Goal: Task Accomplishment & Management: Use online tool/utility

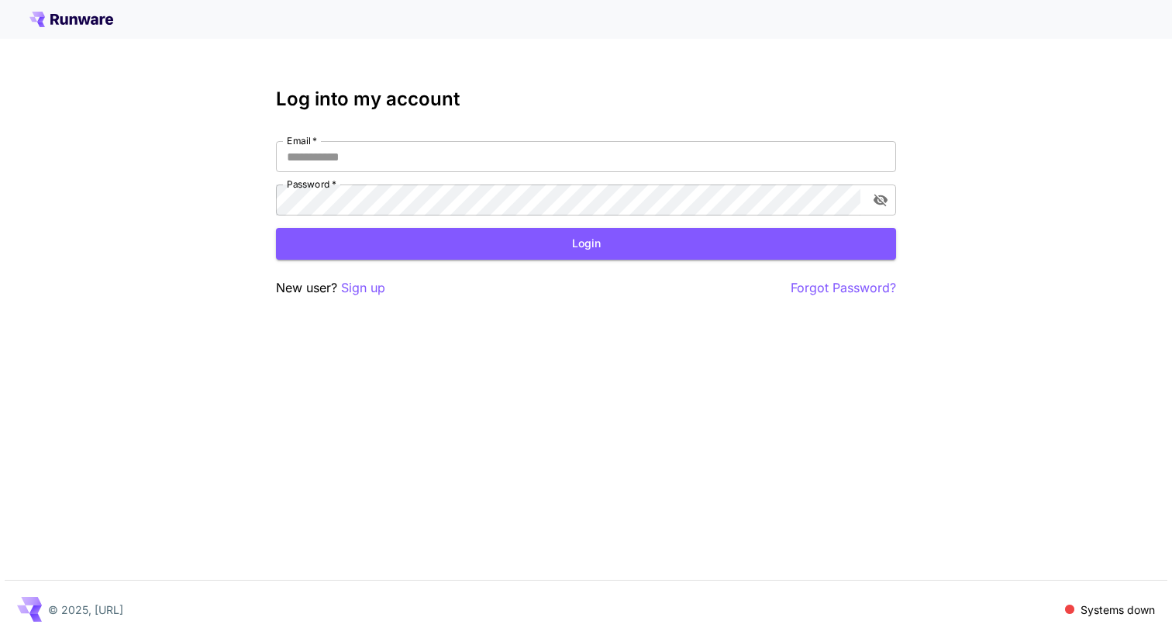
click at [479, 140] on div "Log into my account Email   * Email   * Password   * Password   * Login New use…" at bounding box center [586, 192] width 620 height 209
click at [487, 166] on input "Email   *" at bounding box center [586, 156] width 620 height 31
type input "**********"
click at [446, 237] on button "Login" at bounding box center [586, 244] width 620 height 32
click button "Login" at bounding box center [586, 244] width 620 height 32
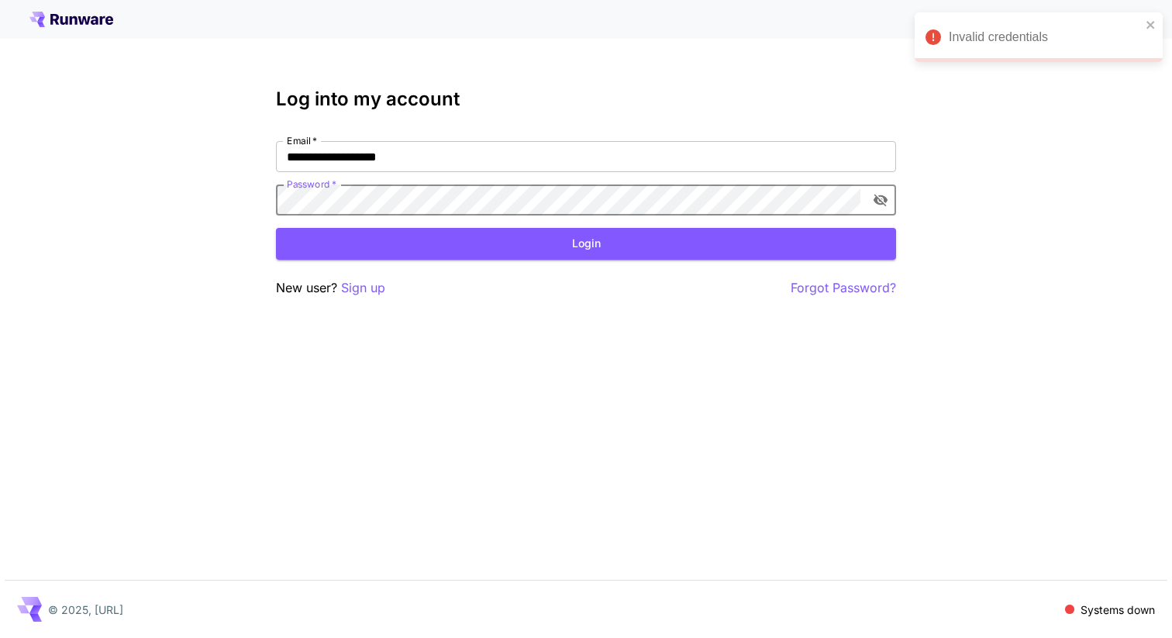
click at [876, 195] on icon "toggle password visibility" at bounding box center [881, 201] width 14 height 12
click button "Login" at bounding box center [586, 244] width 620 height 32
click at [836, 289] on p "Forgot Password?" at bounding box center [843, 287] width 105 height 19
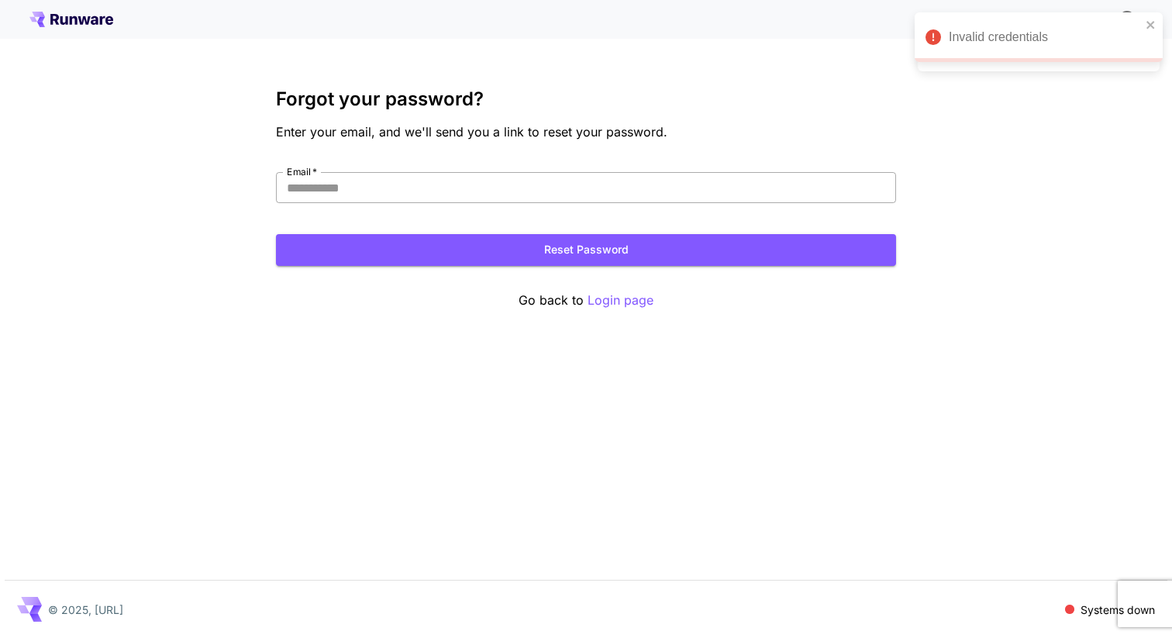
click at [529, 182] on input "Email   *" at bounding box center [586, 187] width 620 height 31
type input "**********"
click at [556, 258] on button "Reset Password" at bounding box center [586, 250] width 620 height 32
click at [432, 215] on form "**********" at bounding box center [586, 219] width 620 height 94
click at [427, 195] on input "**********" at bounding box center [586, 187] width 620 height 31
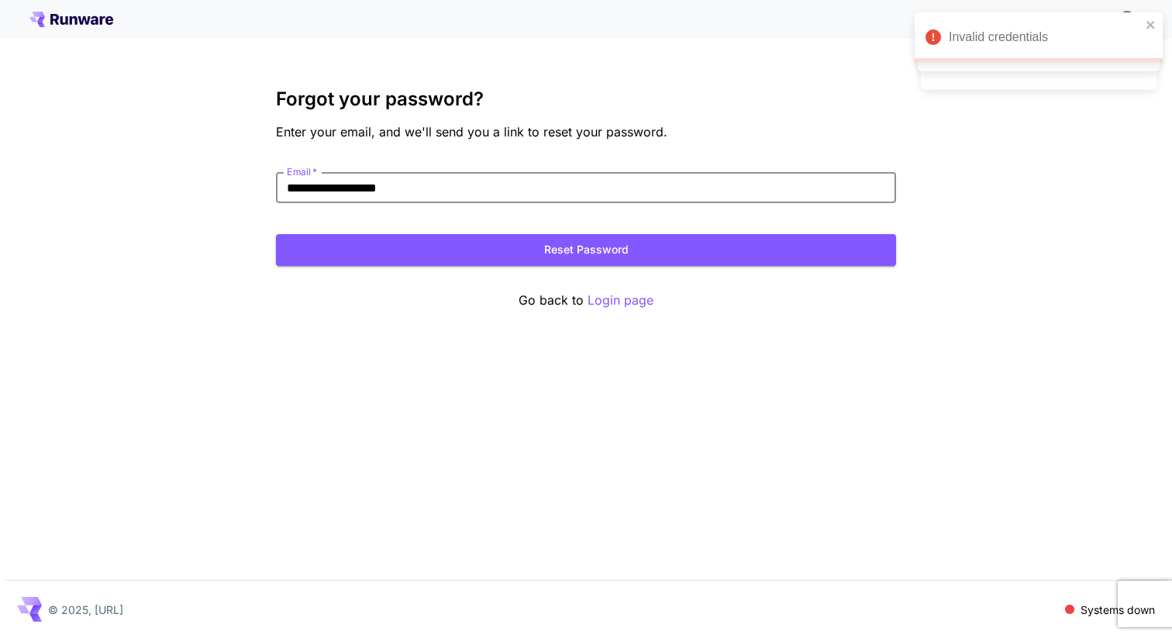
type input "**********"
click at [483, 250] on button "Reset Password" at bounding box center [586, 250] width 620 height 32
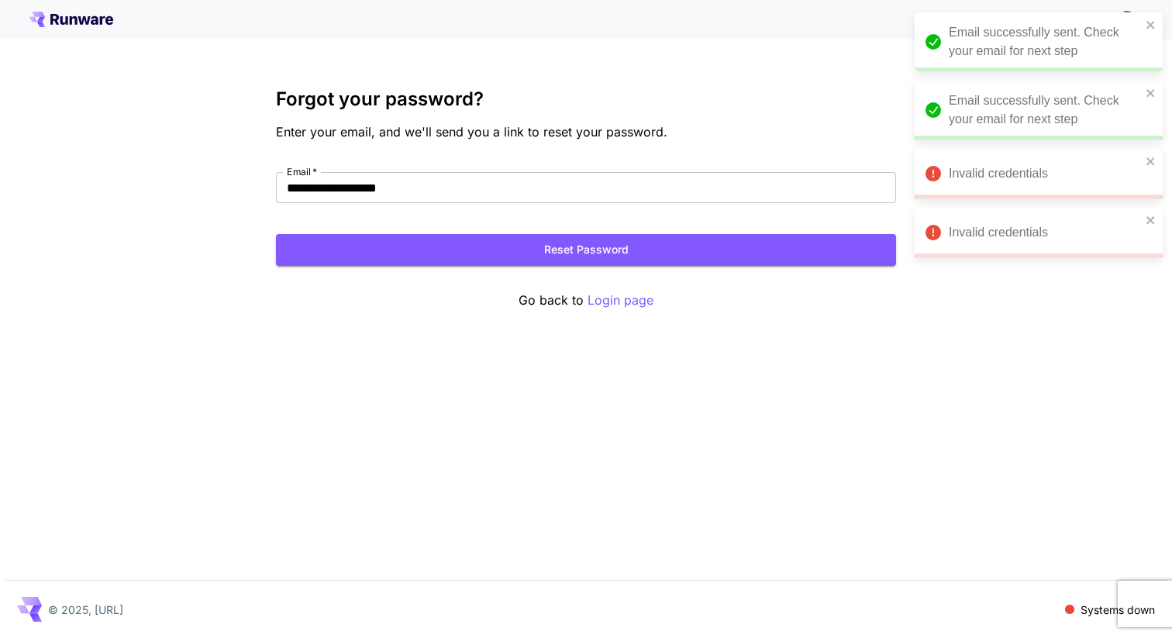
click at [1147, 32] on div "Email successfully sent. Check your email for next step" at bounding box center [1039, 41] width 248 height 59
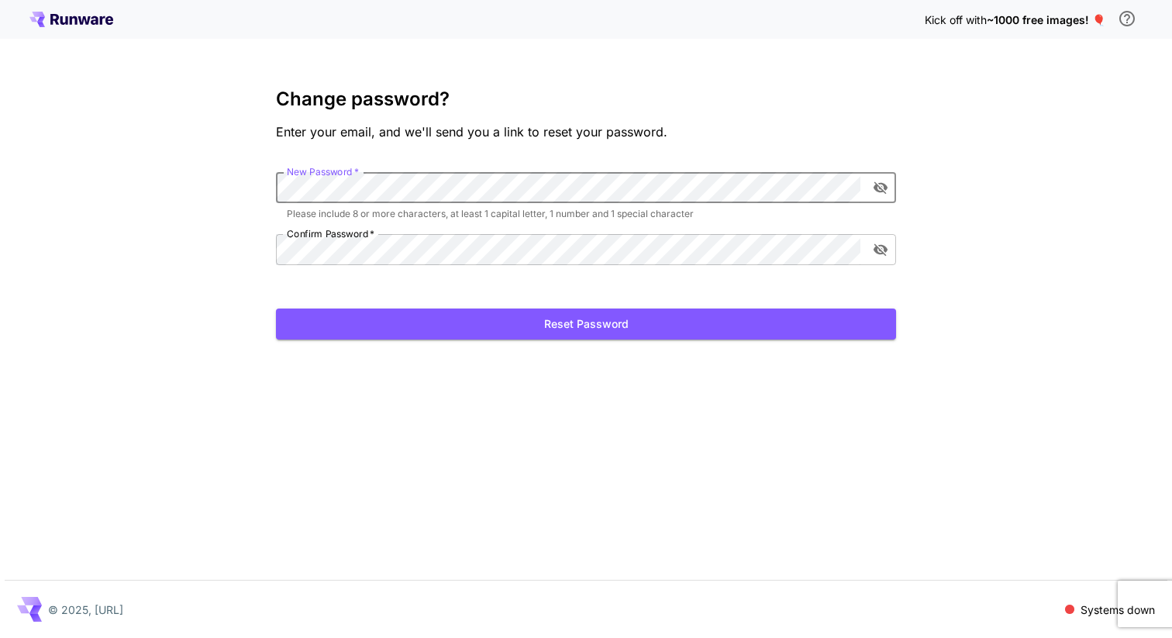
click at [875, 181] on icon "toggle password visibility" at bounding box center [881, 188] width 16 height 16
click at [537, 306] on form "New Password   * New Password   * Please include 8 or more characters, at least…" at bounding box center [586, 255] width 620 height 167
click at [532, 326] on button "Reset Password" at bounding box center [586, 325] width 620 height 32
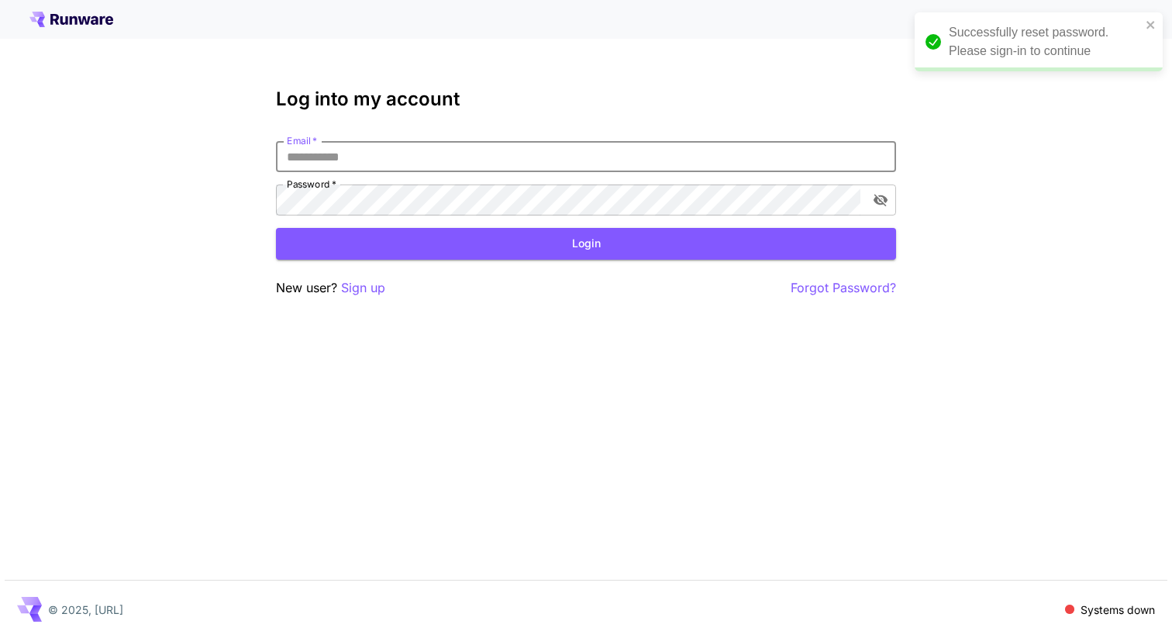
click at [413, 164] on input "Email   *" at bounding box center [586, 156] width 620 height 31
type input "**********"
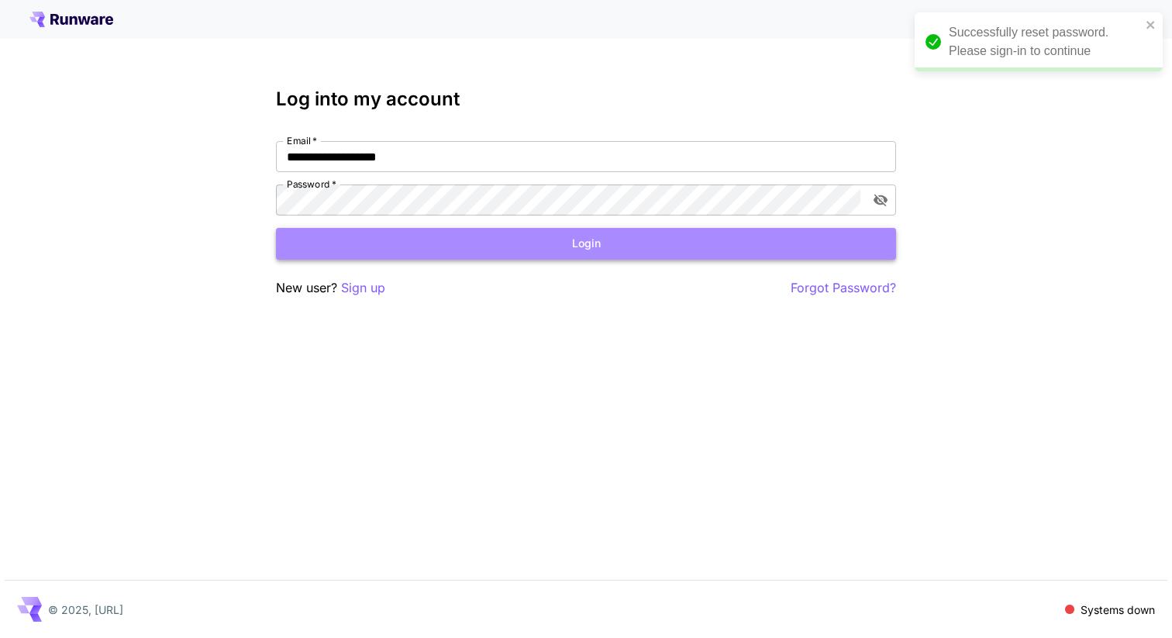
click at [458, 250] on button "Login" at bounding box center [586, 244] width 620 height 32
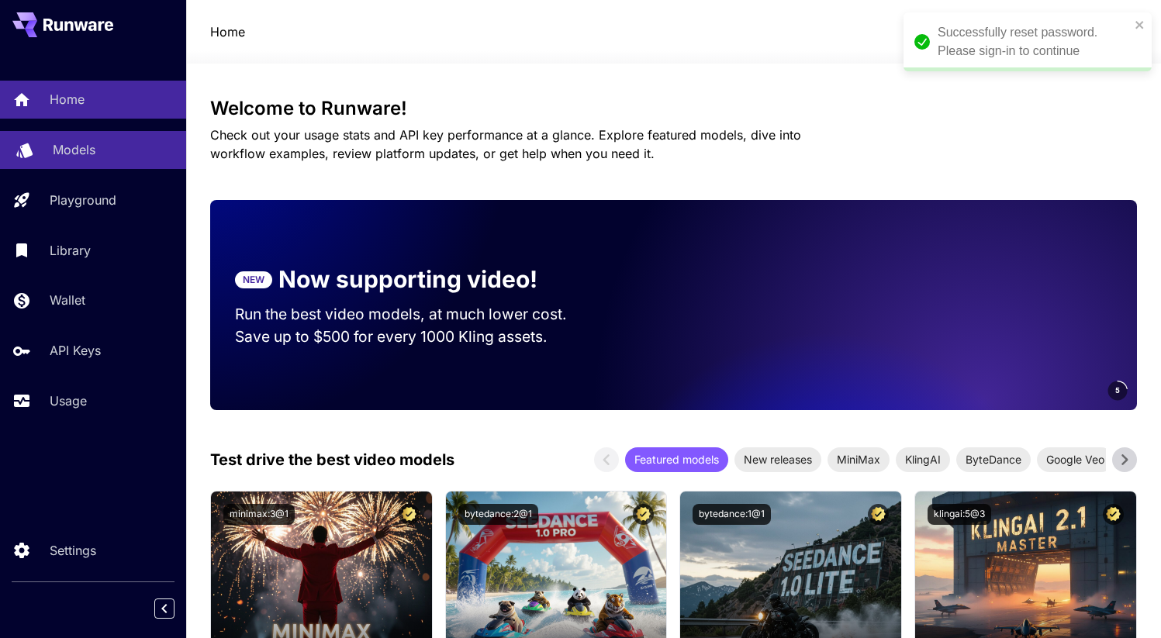
click at [107, 154] on div "Models" at bounding box center [113, 149] width 121 height 19
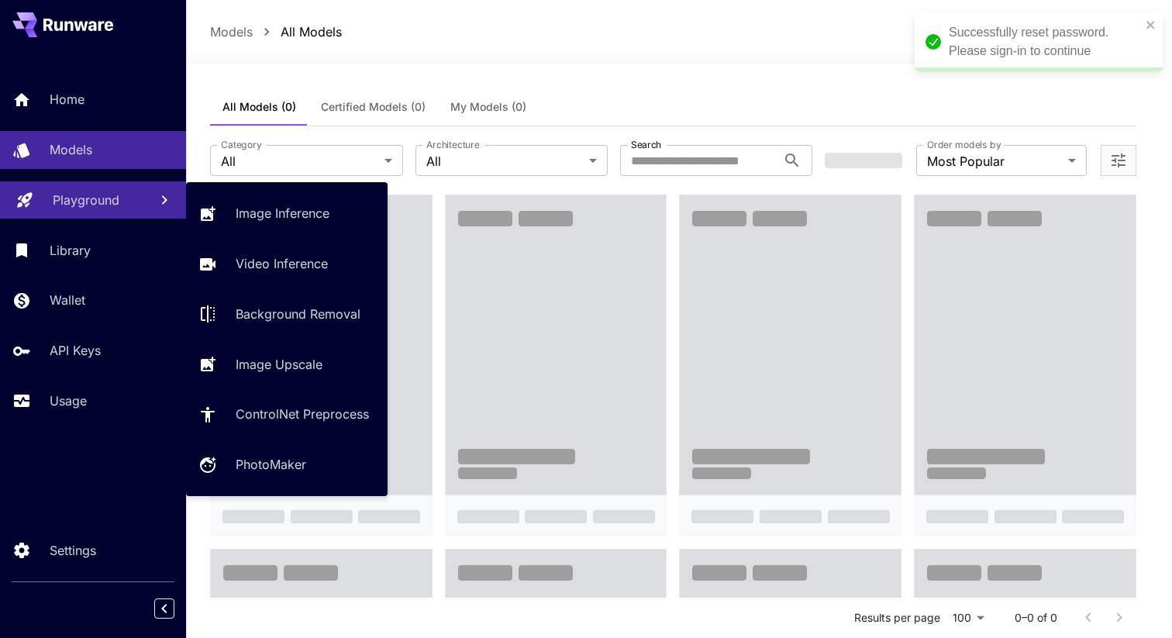
click at [98, 202] on p "Playground" at bounding box center [86, 200] width 67 height 19
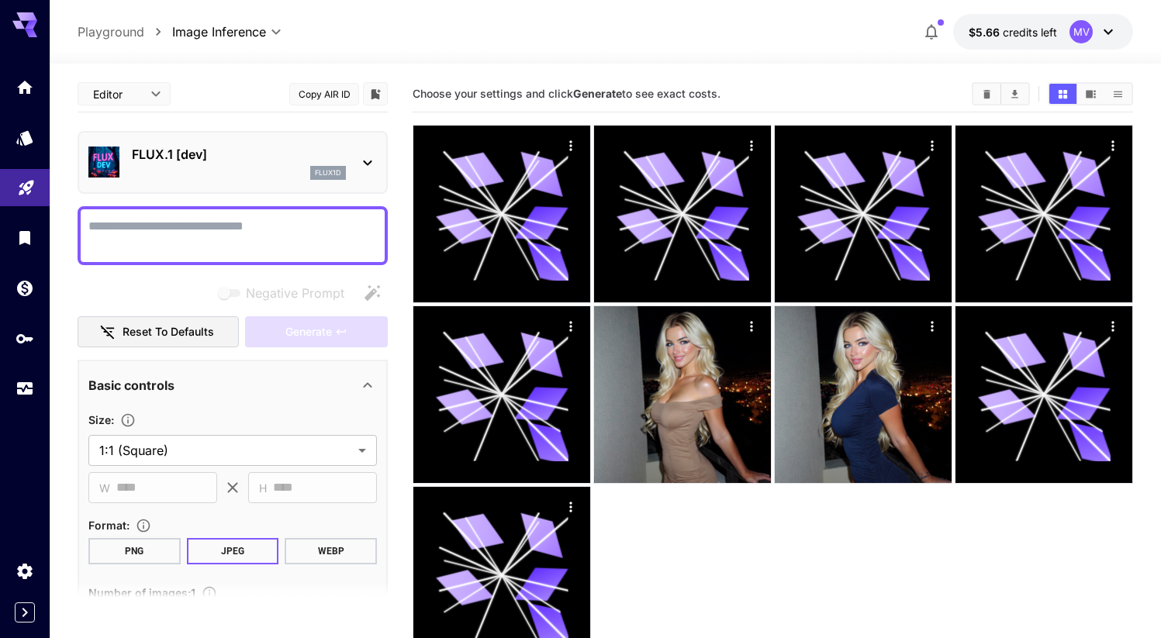
click at [269, 164] on div "FLUX.1 [dev] flux1d" at bounding box center [239, 162] width 214 height 35
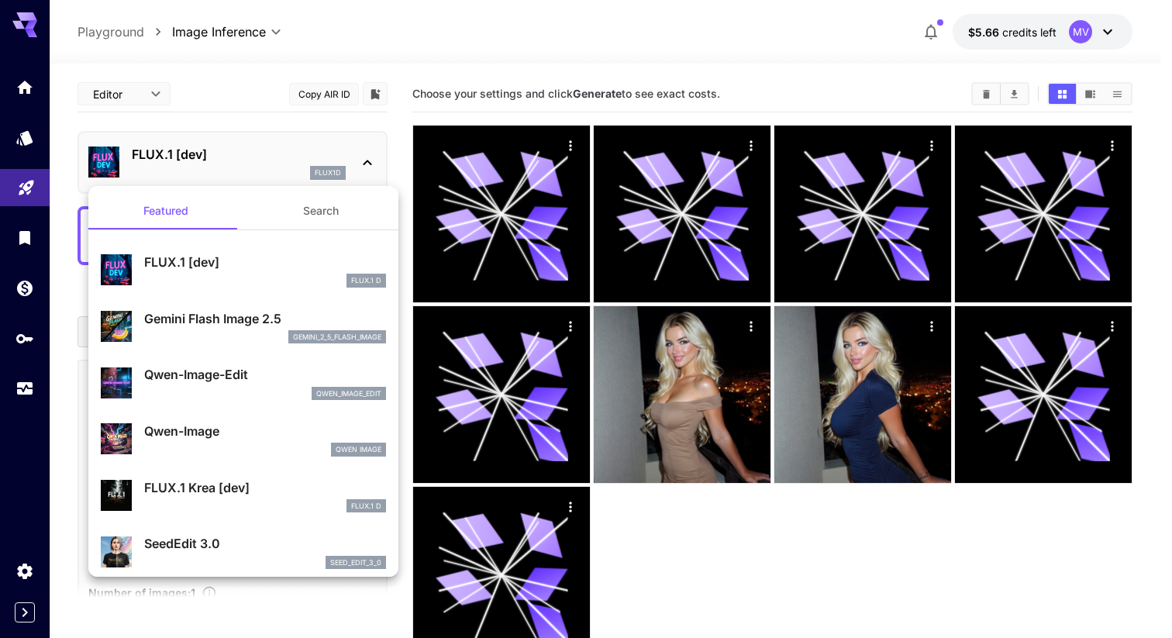
click at [247, 250] on div "FLUX.1 [dev] FLUX.1 D" at bounding box center [243, 270] width 285 height 47
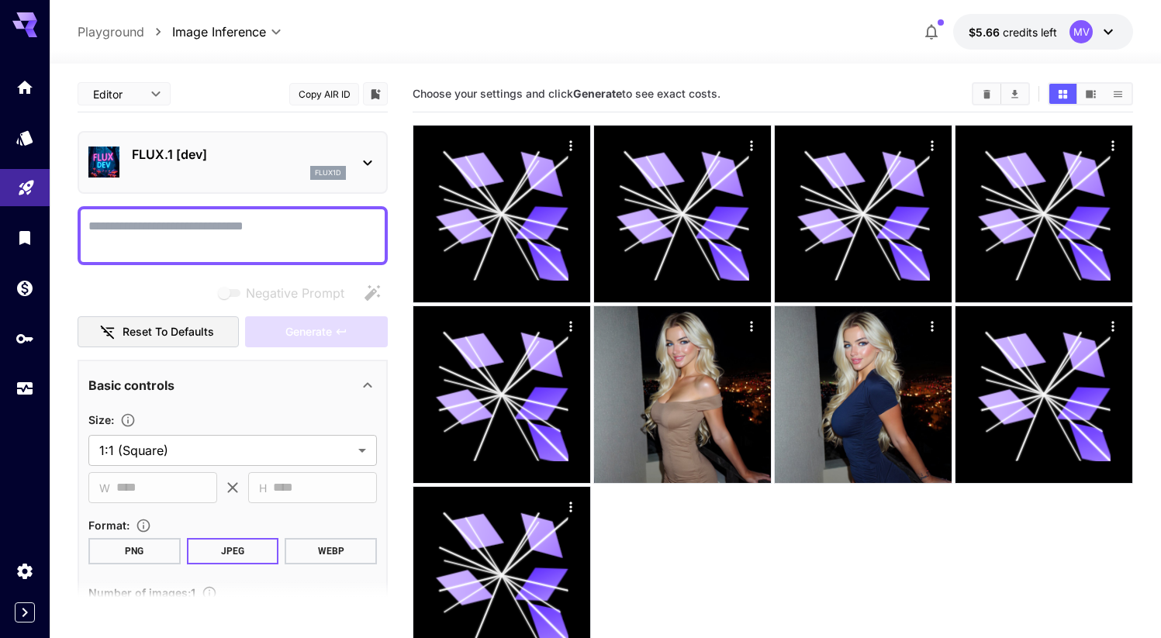
click at [237, 240] on textarea "Negative Prompt" at bounding box center [232, 235] width 288 height 37
click at [230, 168] on div "flux1d" at bounding box center [239, 173] width 214 height 14
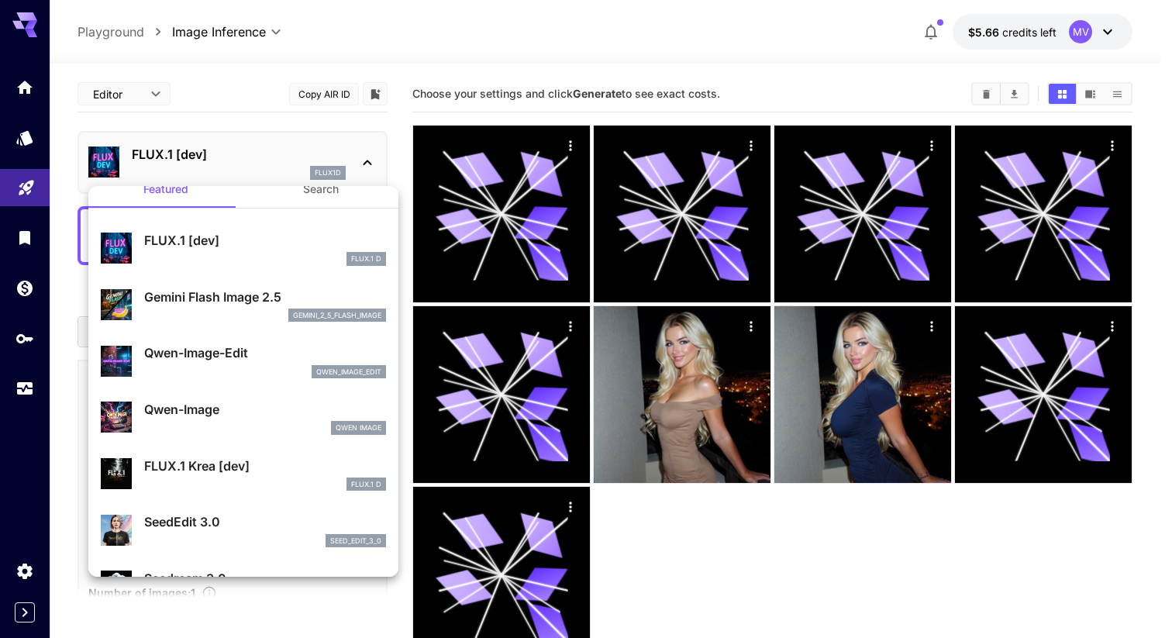
scroll to position [24, 0]
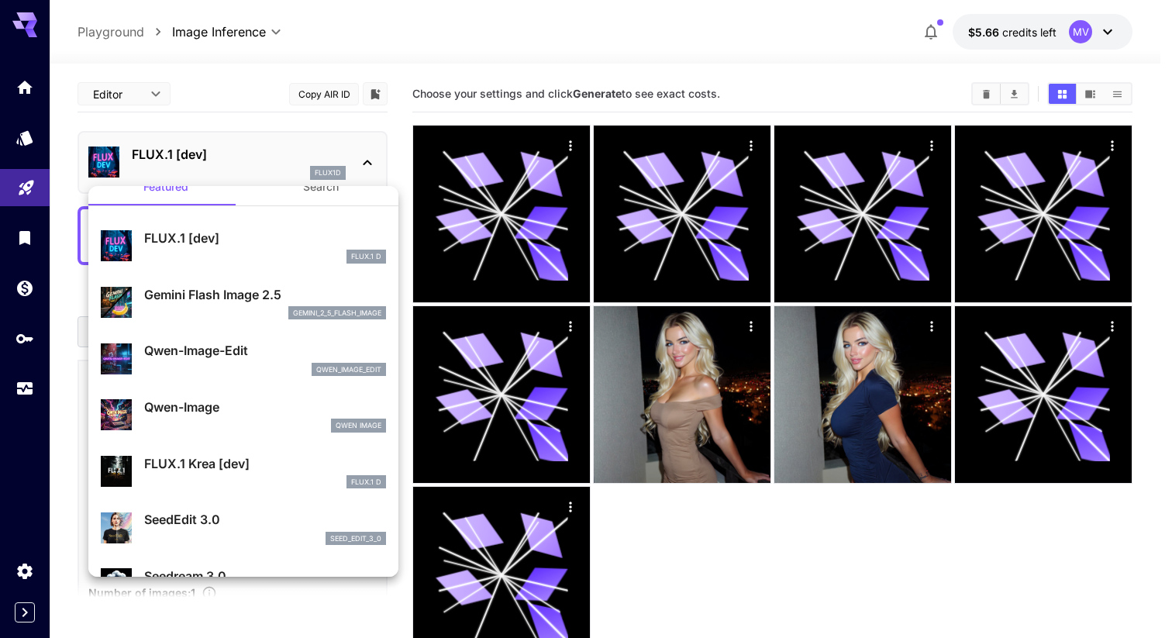
click at [264, 415] on p "Qwen-Image" at bounding box center [265, 407] width 242 height 19
type input "**"
type input "***"
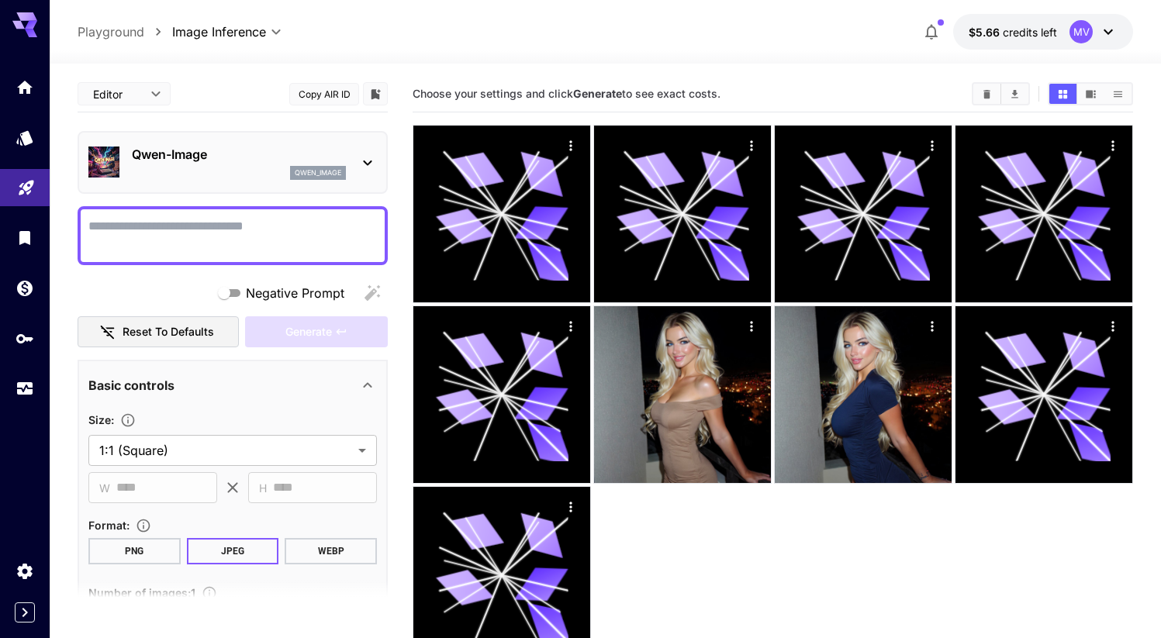
click at [215, 205] on div "**********" at bounding box center [233, 426] width 310 height 700
click at [229, 171] on div "qwen_image" at bounding box center [239, 173] width 214 height 14
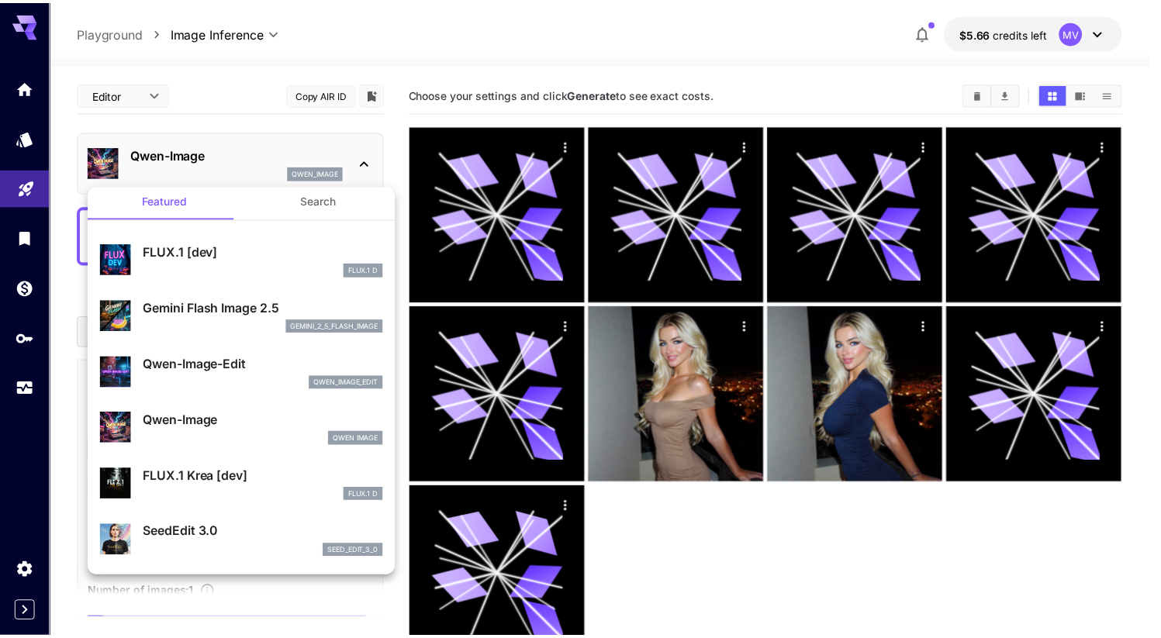
scroll to position [122, 0]
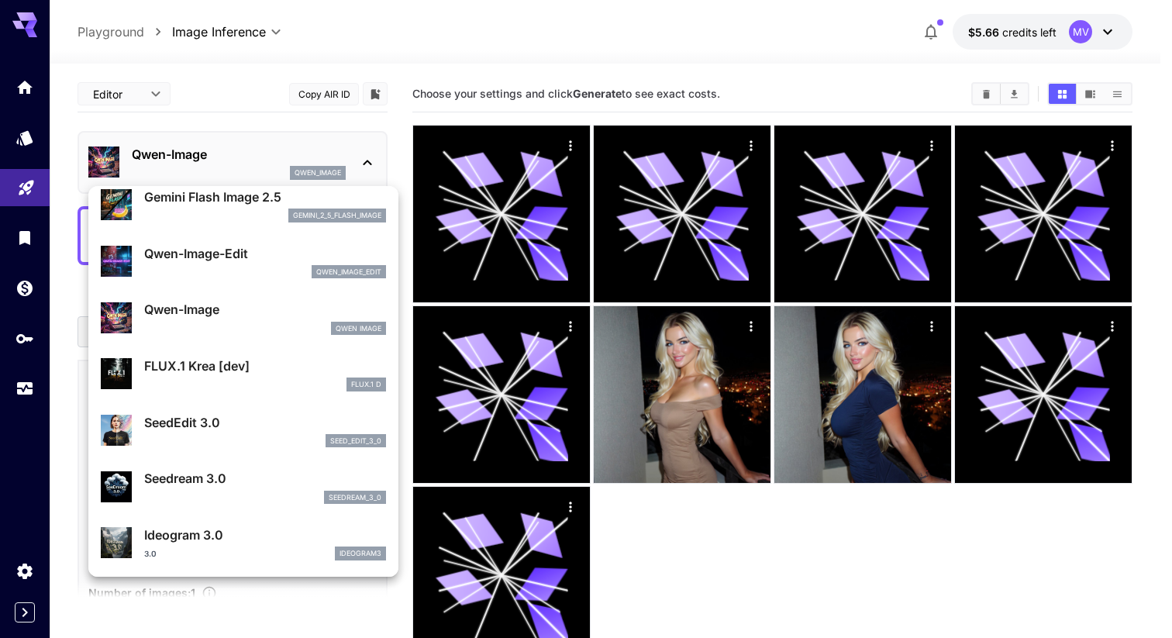
click at [261, 371] on p "FLUX.1 Krea [dev]" at bounding box center [265, 366] width 242 height 19
type input "**"
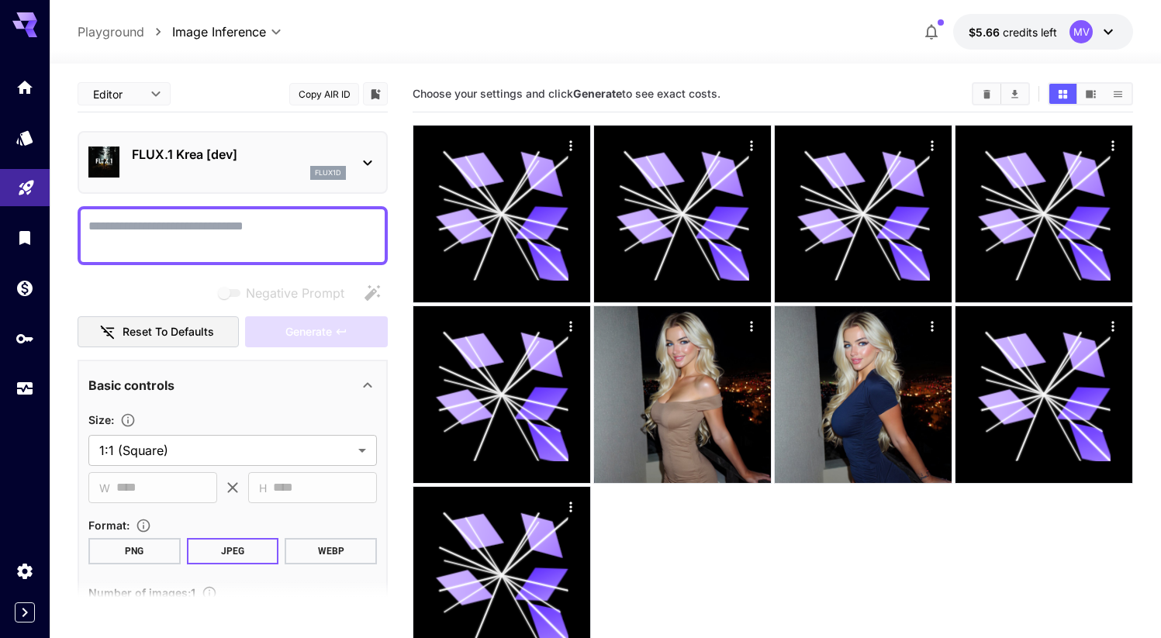
click at [250, 231] on textarea "Negative Prompt" at bounding box center [232, 235] width 288 height 37
click at [260, 168] on div "flux1d" at bounding box center [239, 173] width 214 height 14
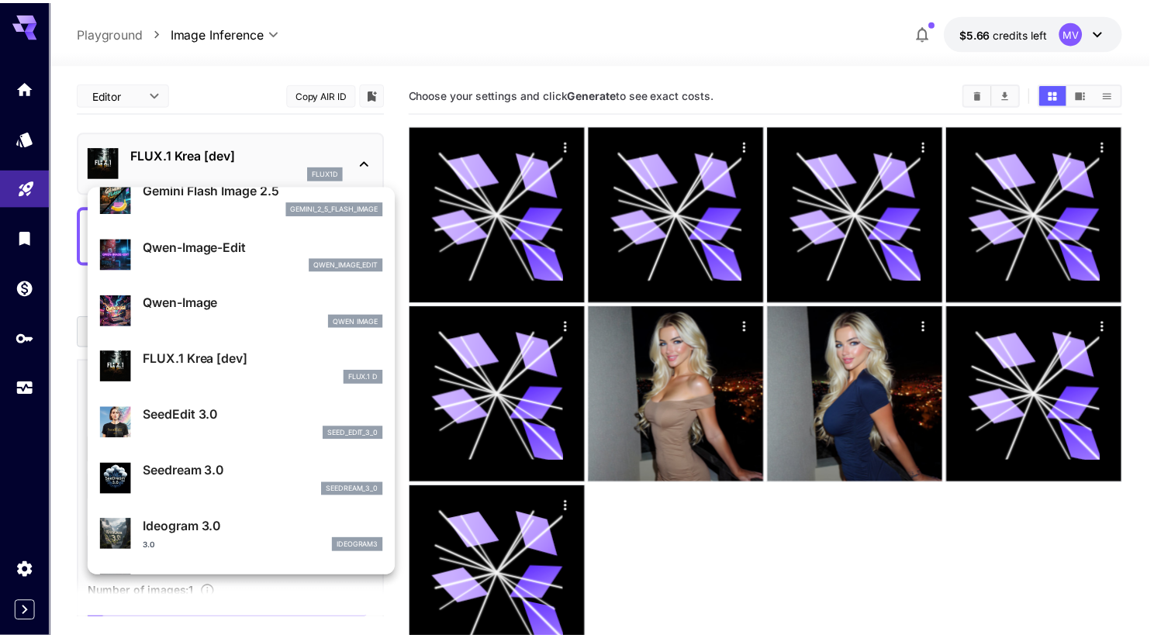
scroll to position [189, 0]
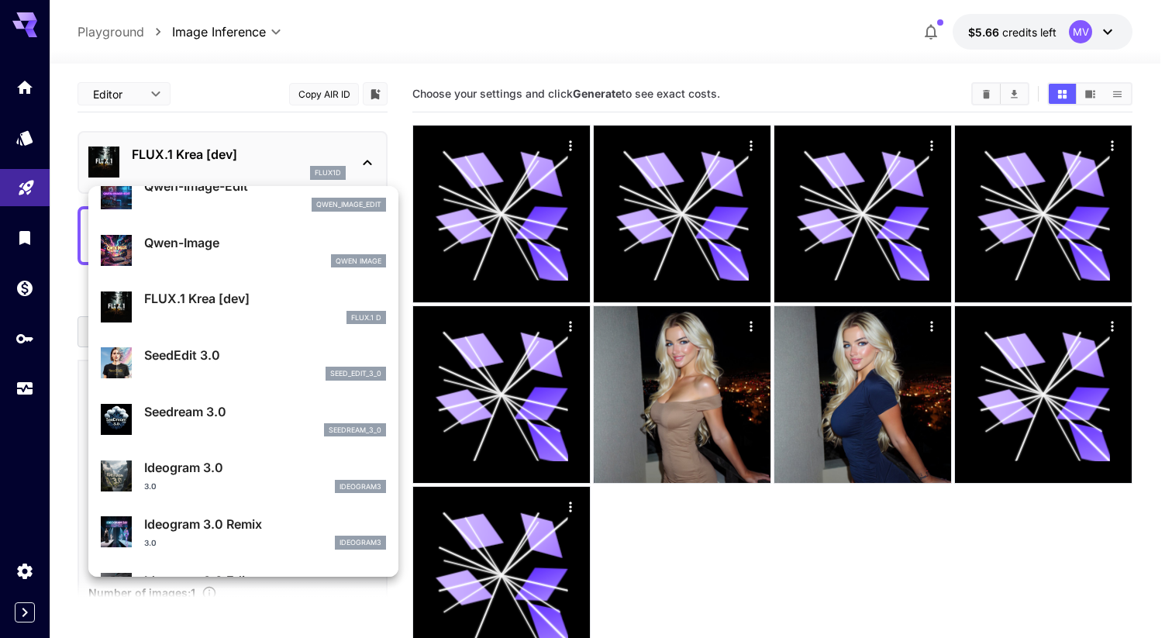
click at [263, 408] on p "Seedream 3.0" at bounding box center [265, 411] width 242 height 19
type input "***"
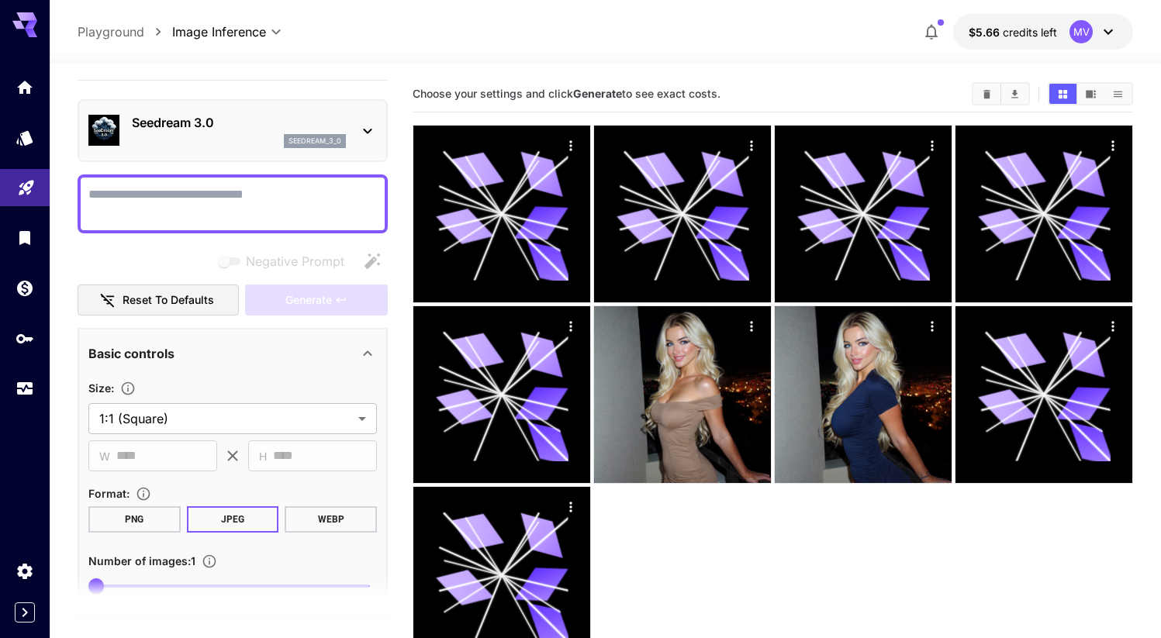
scroll to position [29, 0]
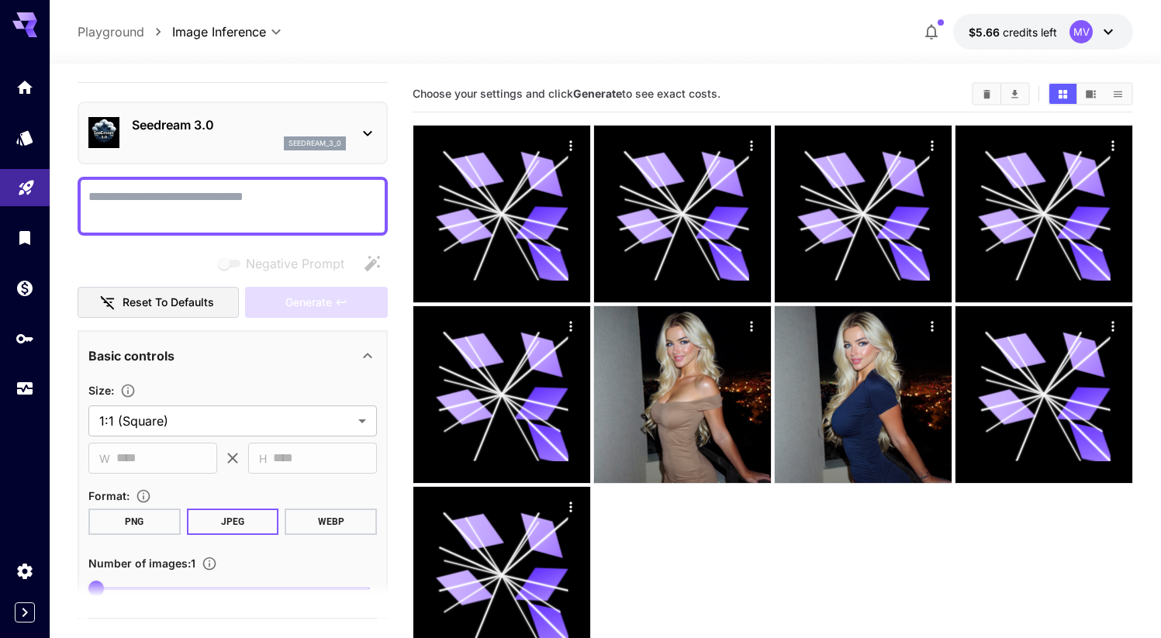
click at [253, 148] on div "seedream_3_0" at bounding box center [239, 143] width 214 height 14
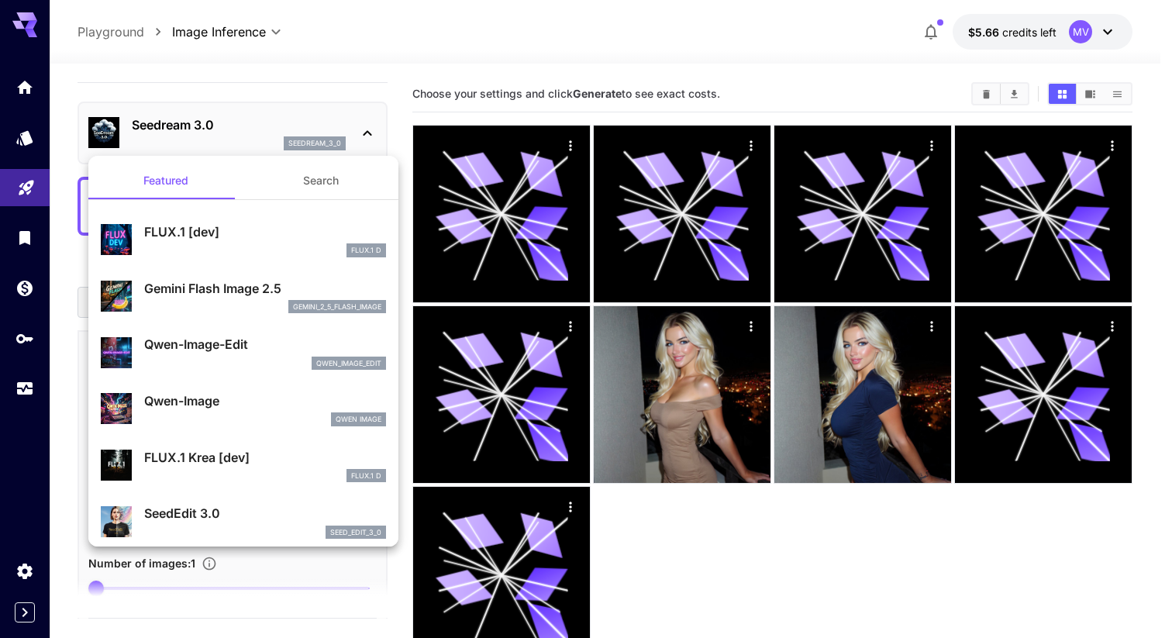
click at [263, 300] on div "gemini_2_5_flash_image" at bounding box center [265, 307] width 242 height 14
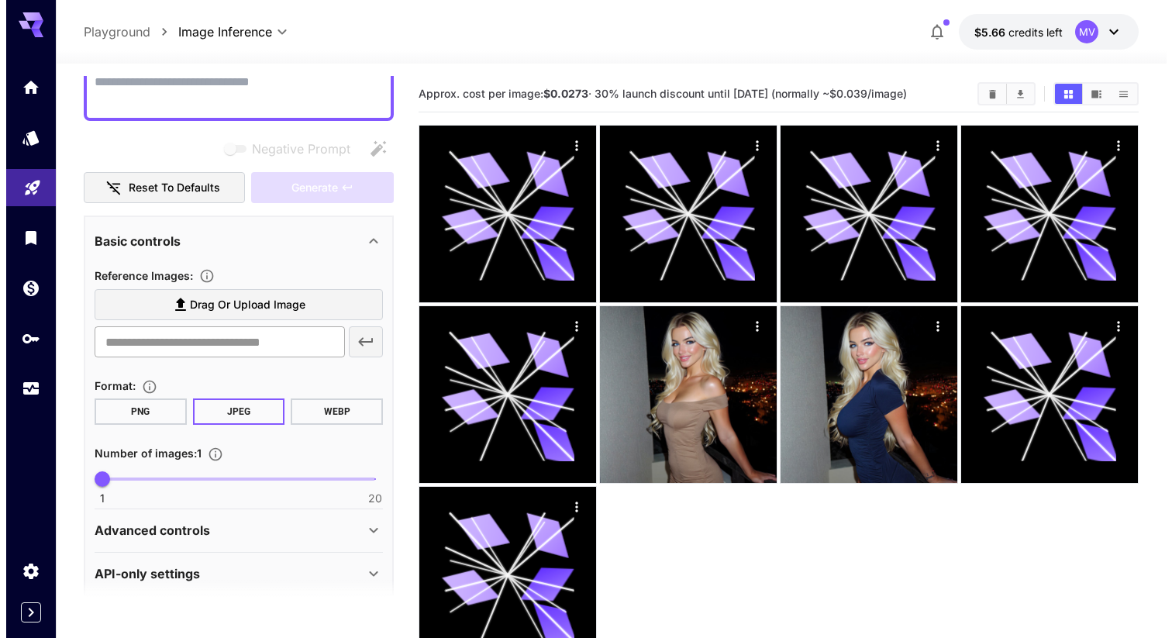
scroll to position [56, 0]
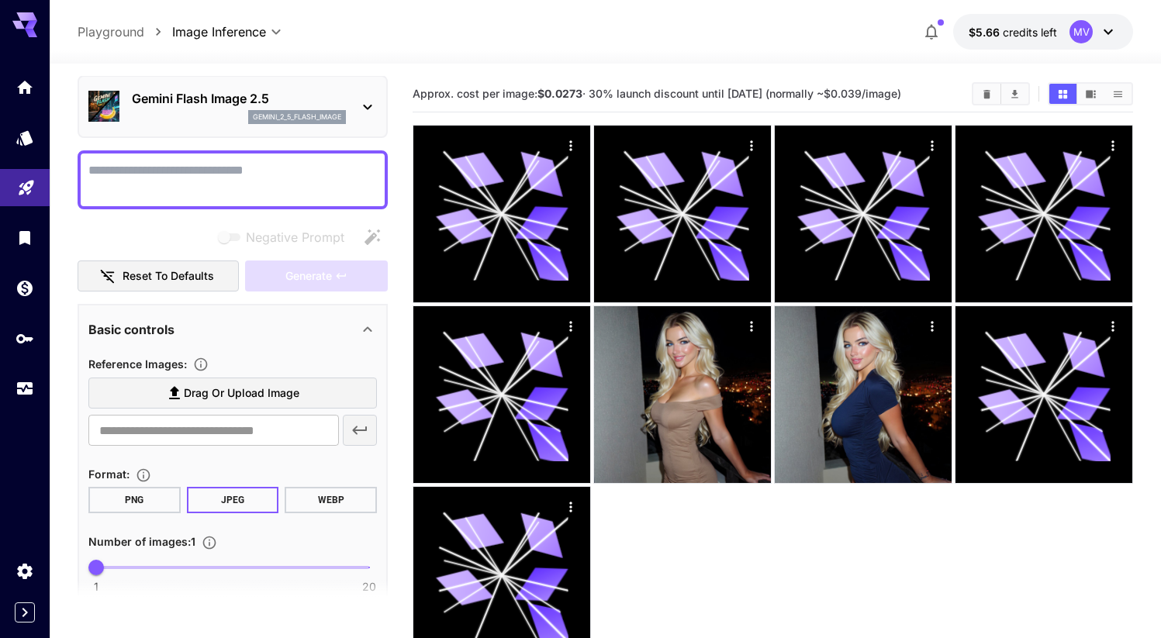
click at [270, 115] on p "gemini_2_5_flash_image" at bounding box center [297, 117] width 88 height 11
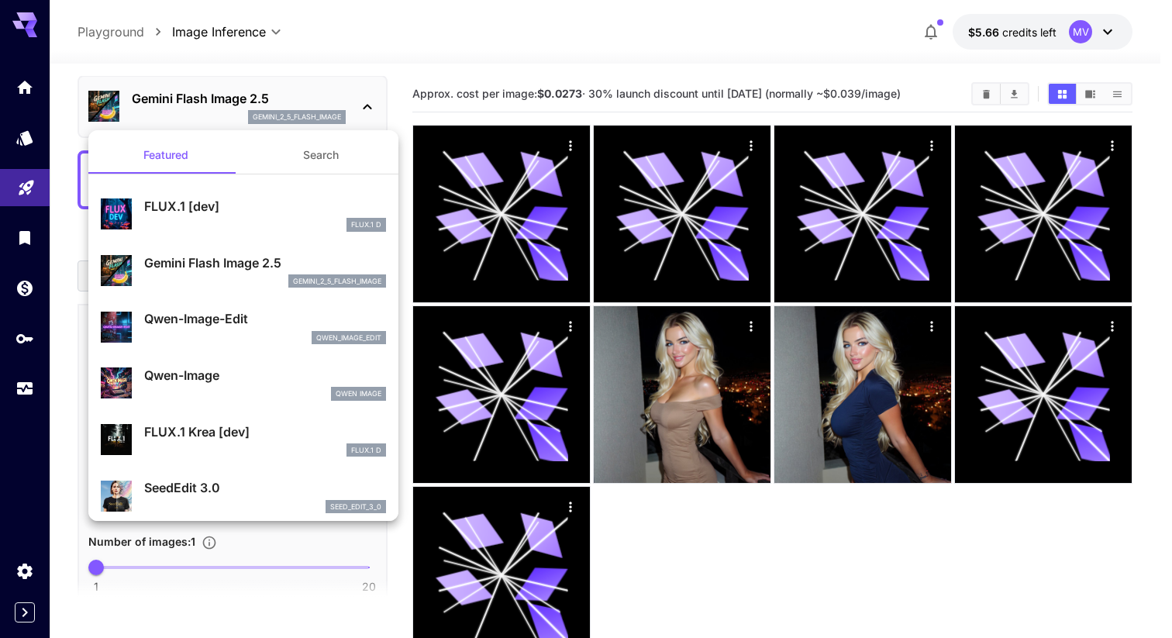
click at [245, 367] on p "Qwen-Image" at bounding box center [265, 375] width 242 height 19
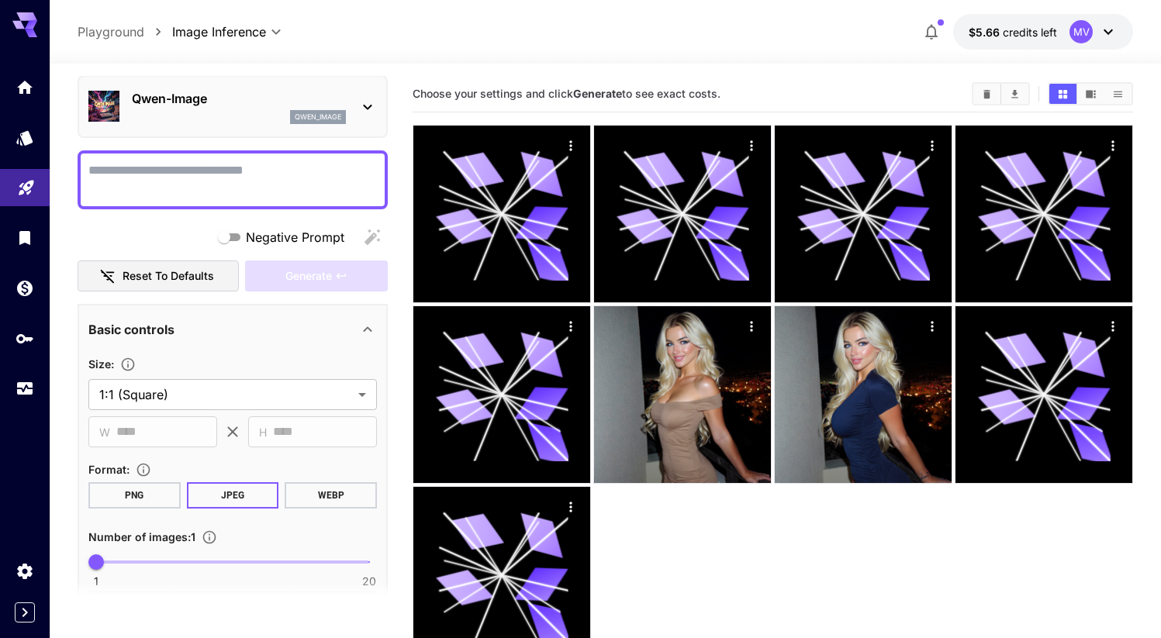
click at [246, 116] on div "qwen_image" at bounding box center [239, 117] width 214 height 14
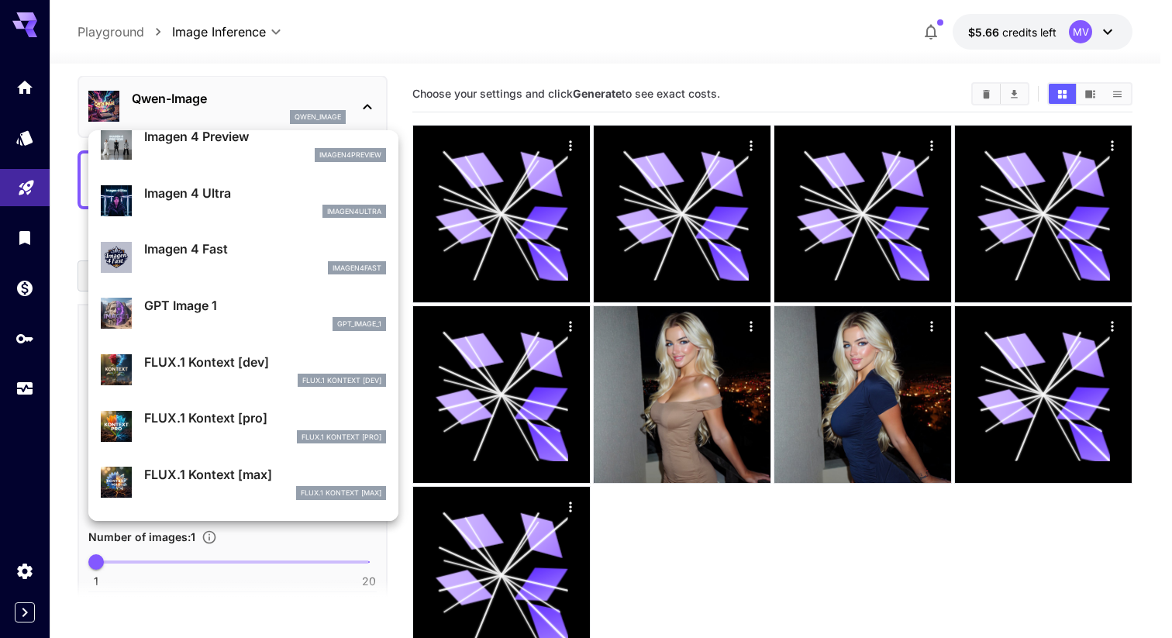
scroll to position [754, 0]
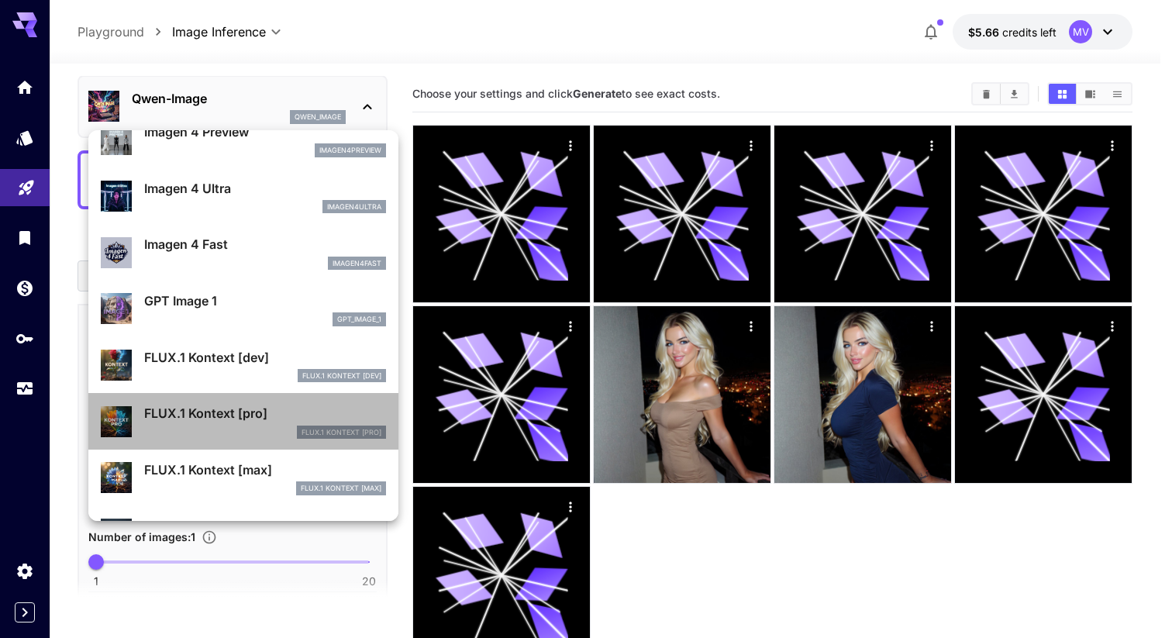
click at [257, 411] on p "FLUX.1 Kontext [pro]" at bounding box center [265, 413] width 242 height 19
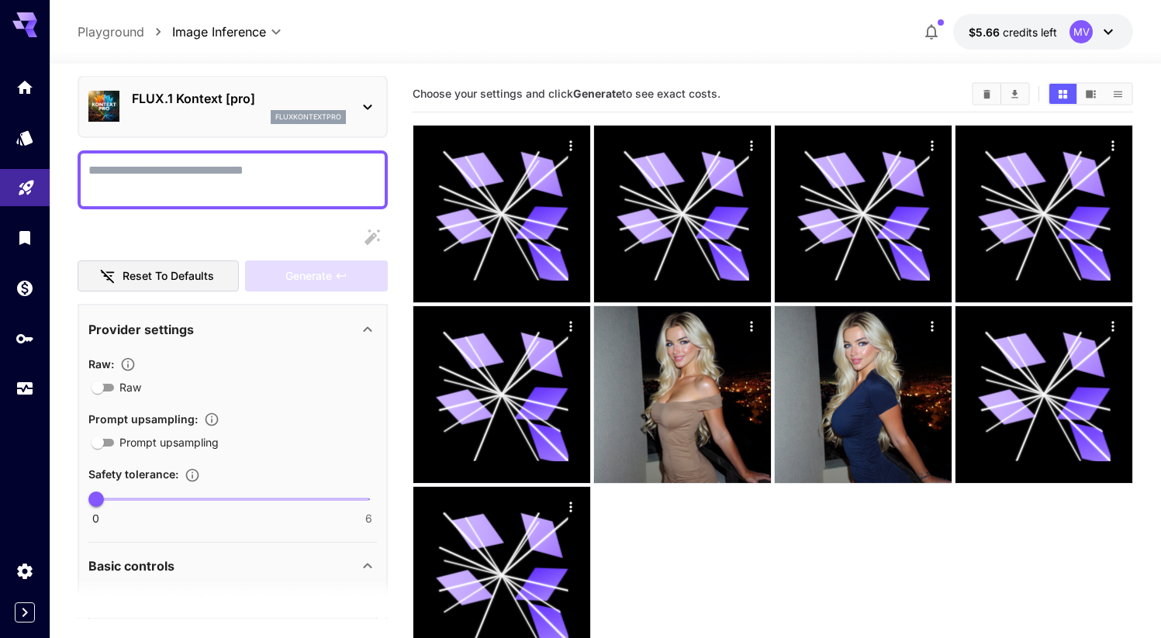
click at [215, 117] on div "fluxkontextpro" at bounding box center [239, 117] width 214 height 14
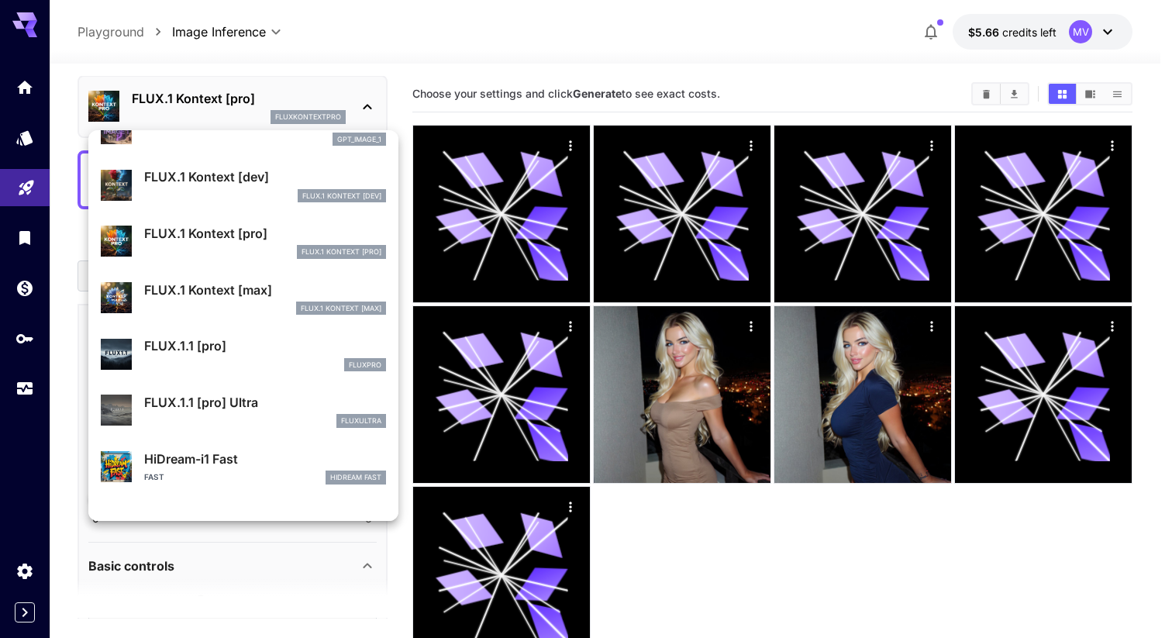
scroll to position [1008, 0]
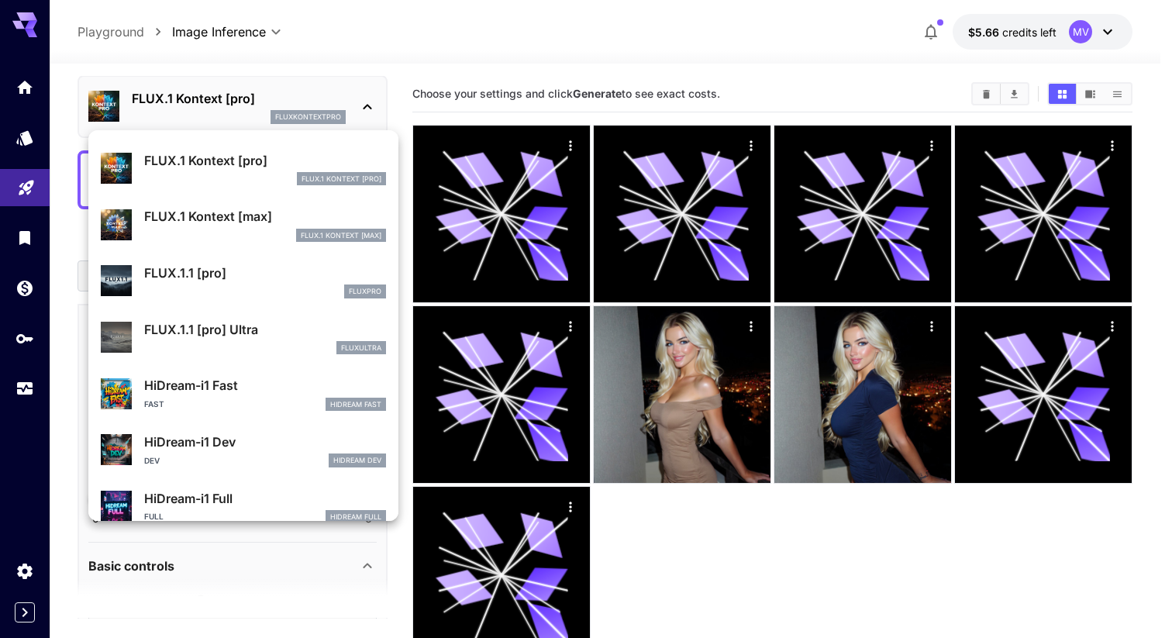
click at [257, 349] on div "fluxultra" at bounding box center [265, 348] width 242 height 14
type input "**********"
type input "****"
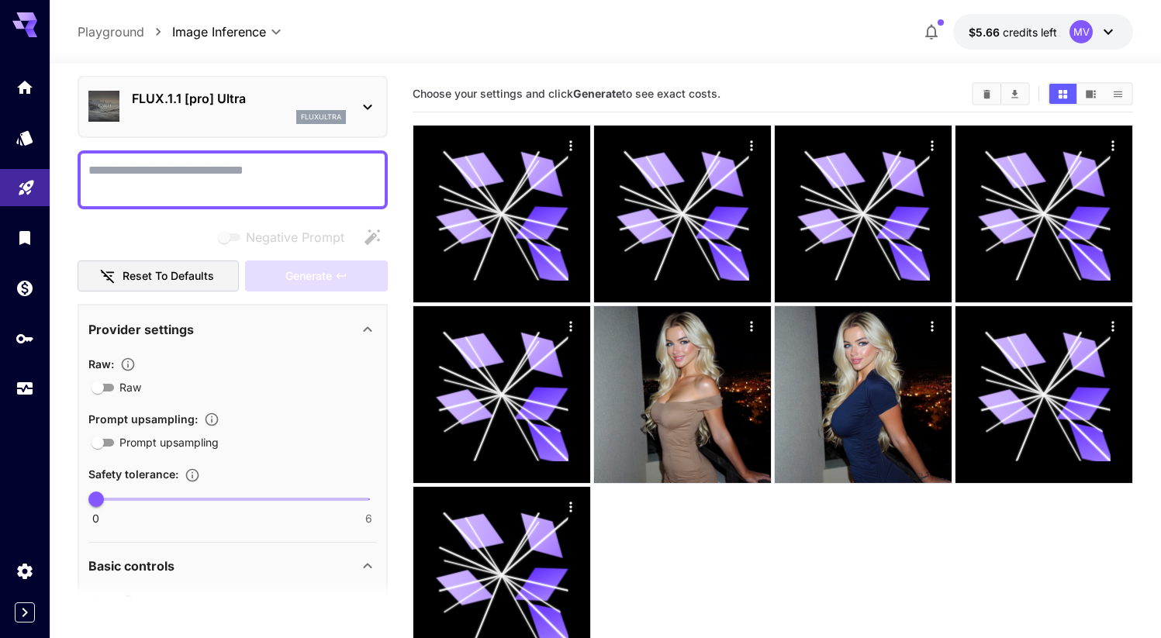
click at [240, 112] on div "fluxultra" at bounding box center [239, 117] width 214 height 14
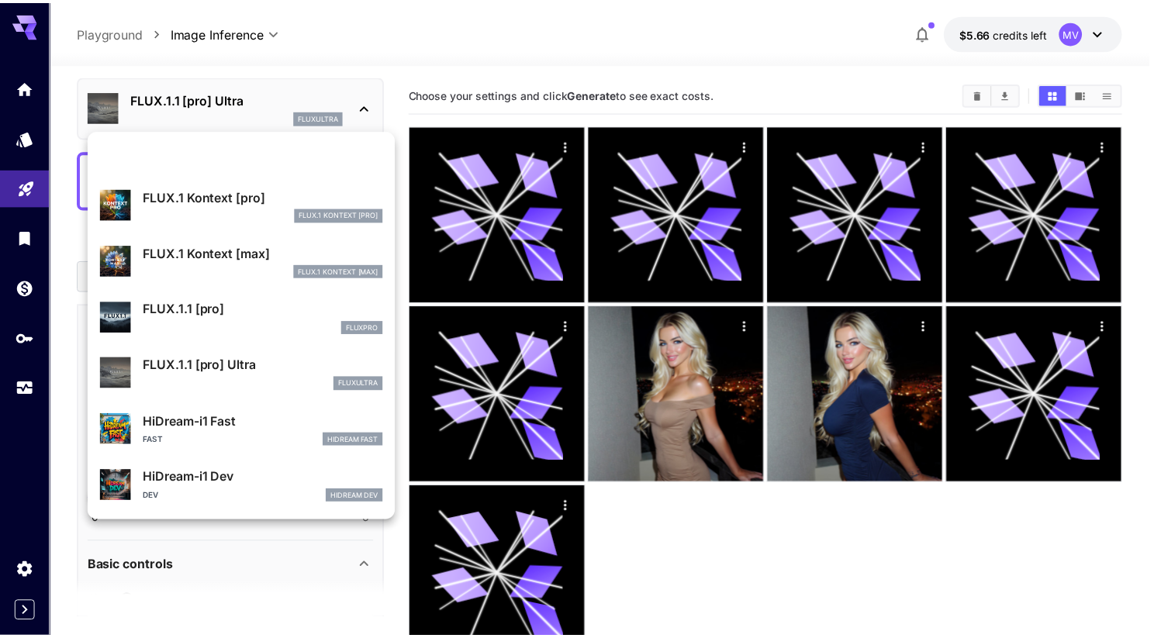
scroll to position [958, 0]
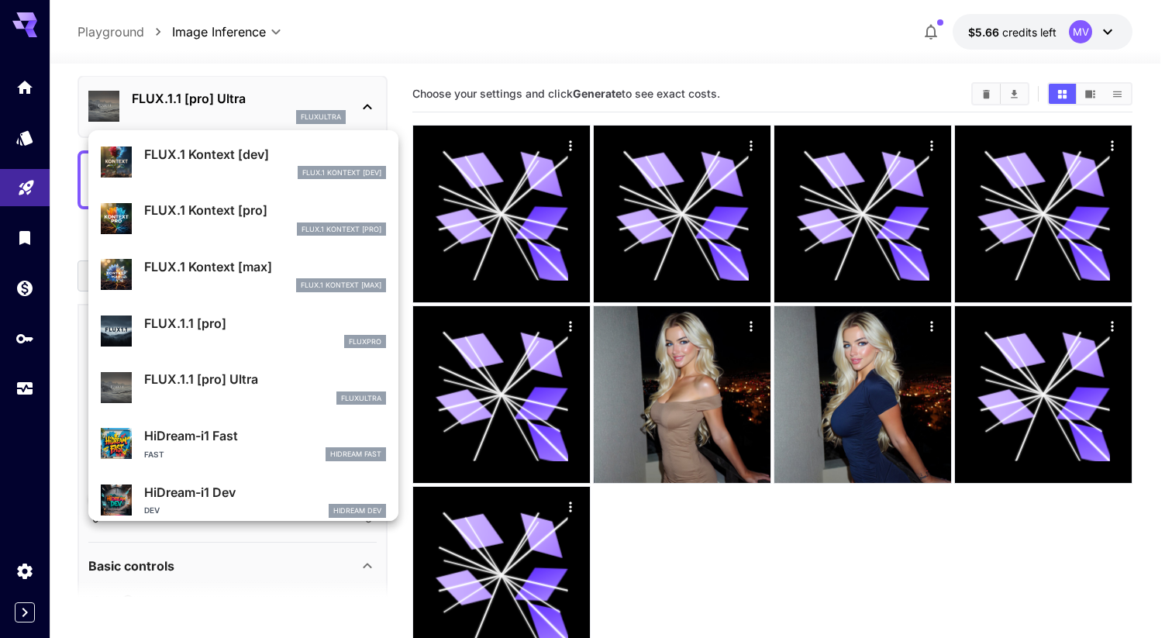
click at [259, 385] on p "FLUX.1.1 [pro] Ultra" at bounding box center [265, 379] width 242 height 19
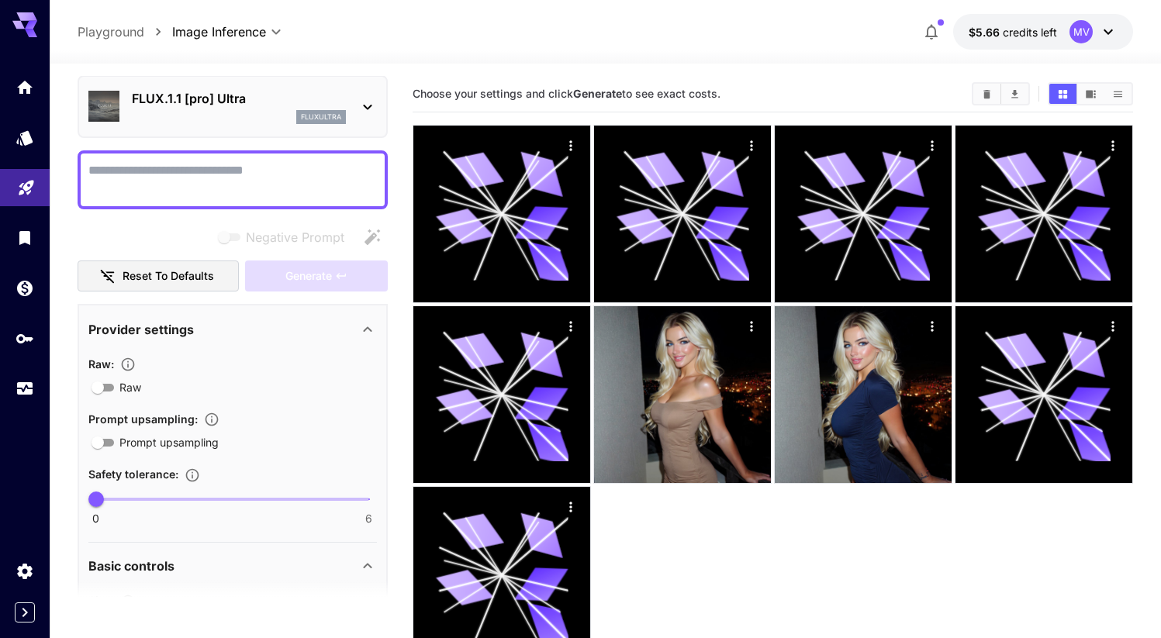
click at [199, 181] on textarea "Negative Prompt" at bounding box center [232, 179] width 288 height 37
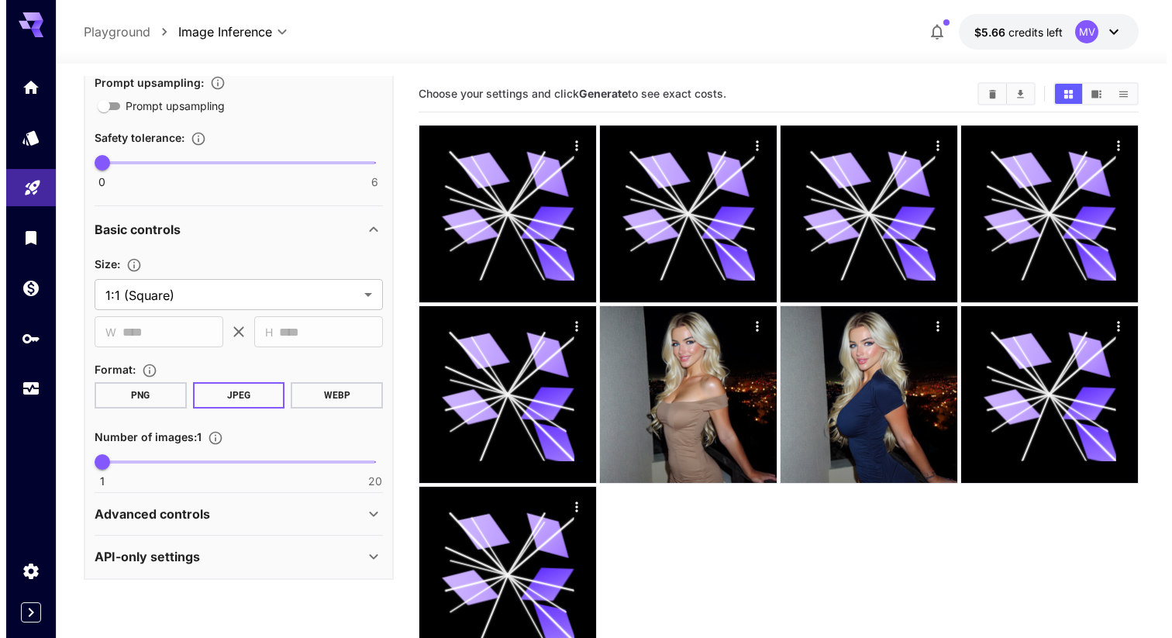
scroll to position [0, 0]
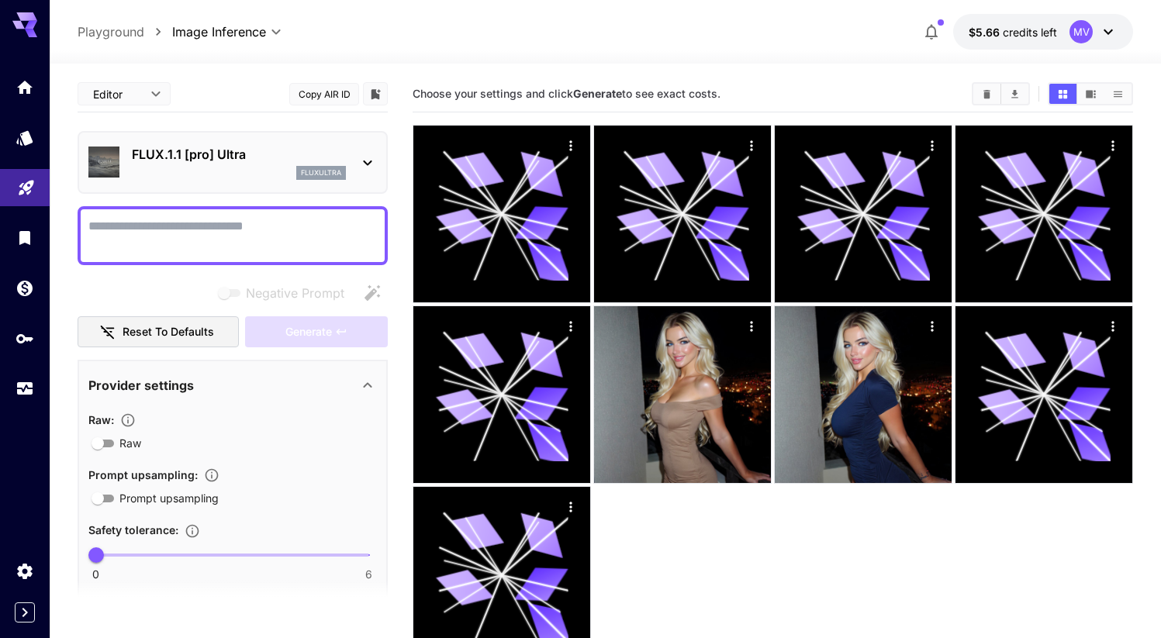
click at [224, 138] on div "FLUX.1.1 [pro] Ultra fluxultra" at bounding box center [233, 162] width 310 height 63
click at [237, 173] on div "fluxultra" at bounding box center [239, 173] width 214 height 14
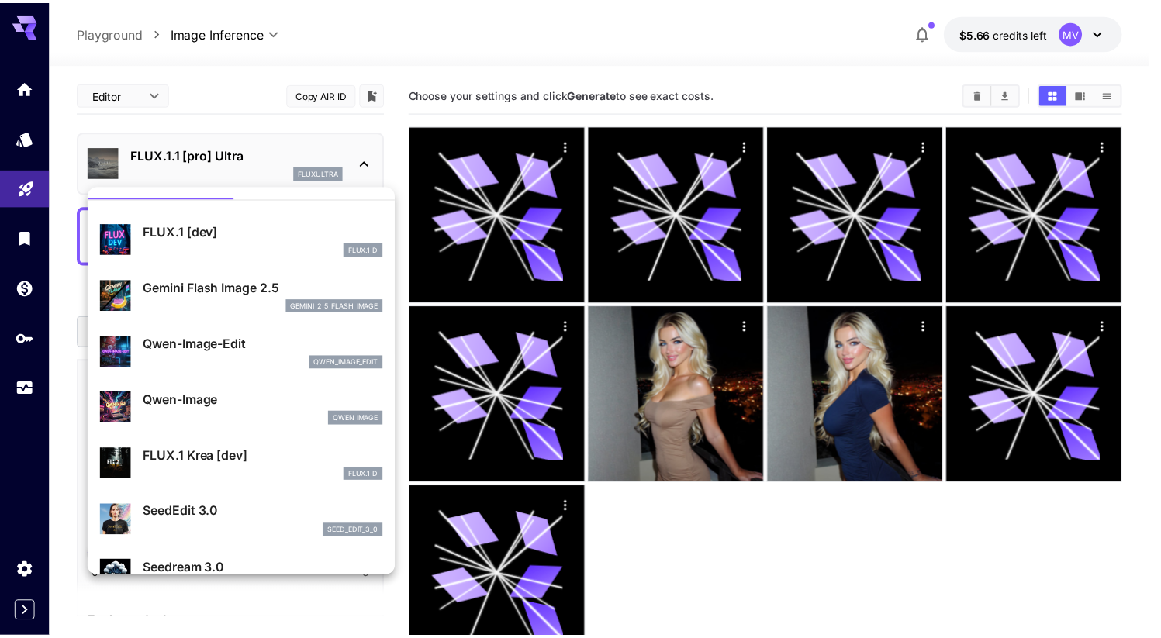
scroll to position [37, 0]
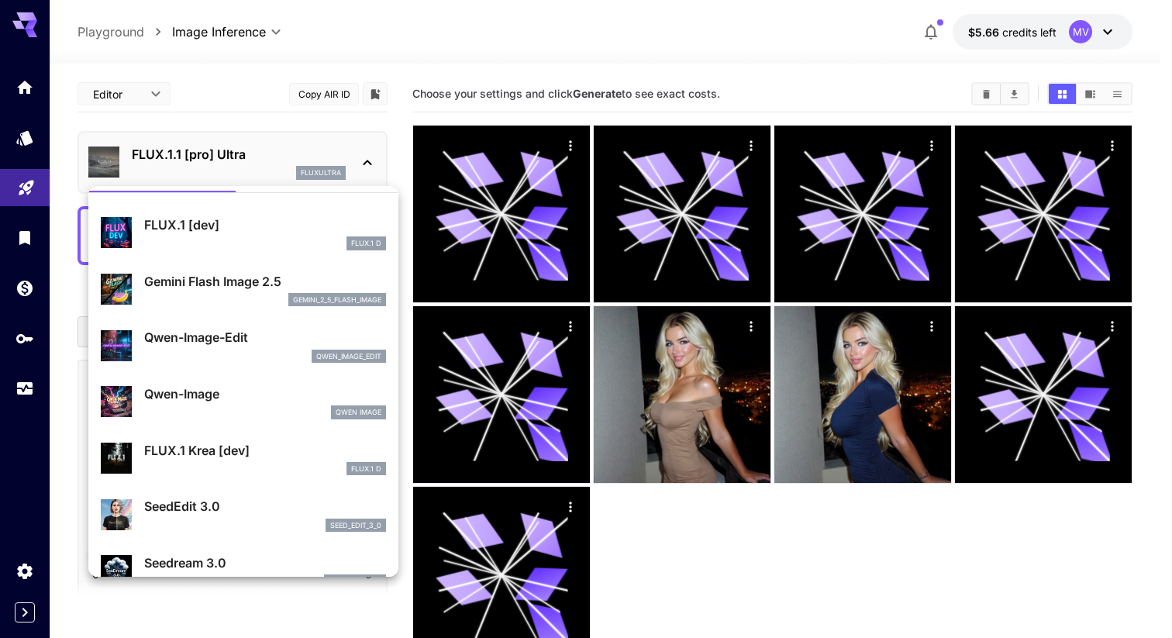
click at [261, 294] on div "gemini_2_5_flash_image" at bounding box center [265, 300] width 242 height 14
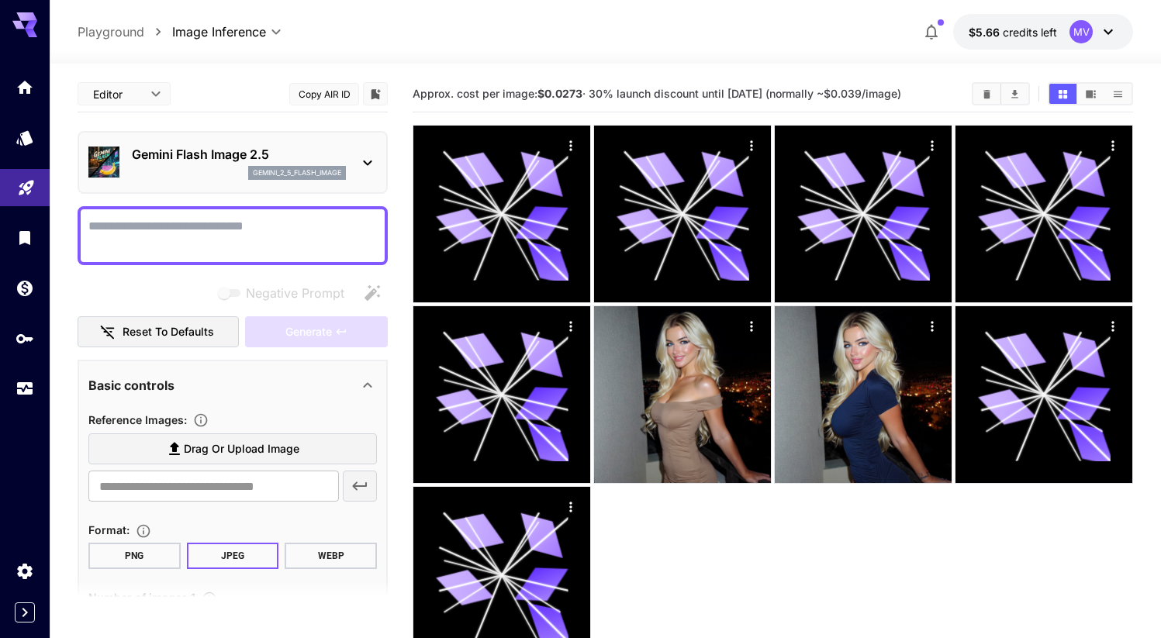
click at [223, 206] on div at bounding box center [233, 235] width 310 height 59
